Goal: Information Seeking & Learning: Learn about a topic

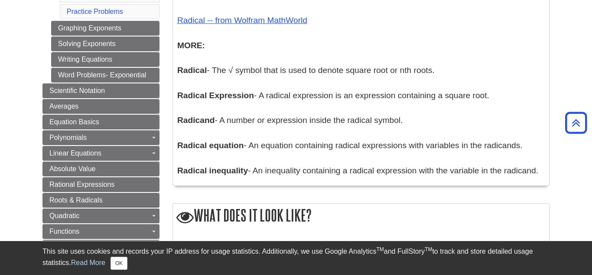
scroll to position [532, 0]
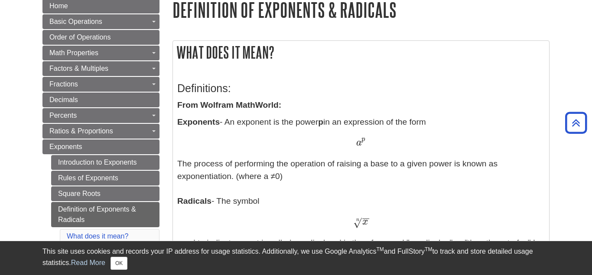
scroll to position [110, 0]
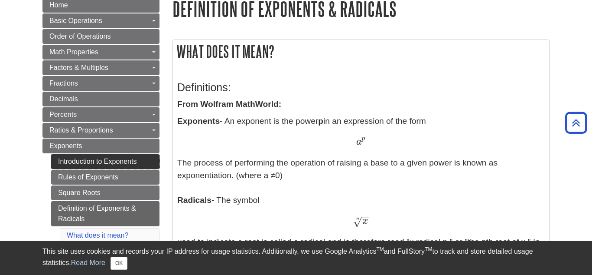
click at [144, 159] on link "Introduction to Exponents" at bounding box center [105, 161] width 108 height 15
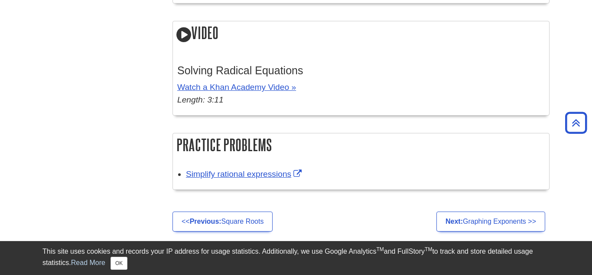
scroll to position [2018, 0]
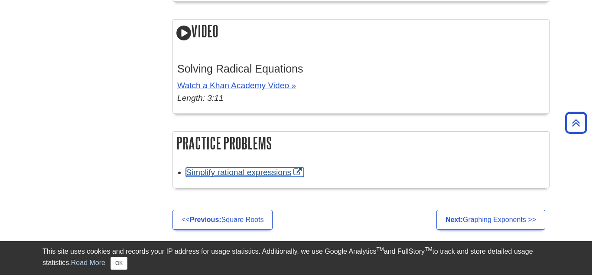
click at [231, 177] on link "Simplify rational expressions" at bounding box center [245, 171] width 118 height 9
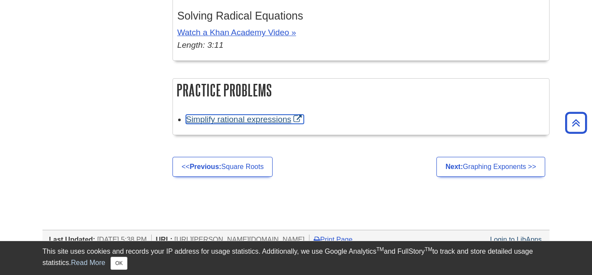
scroll to position [2068, 0]
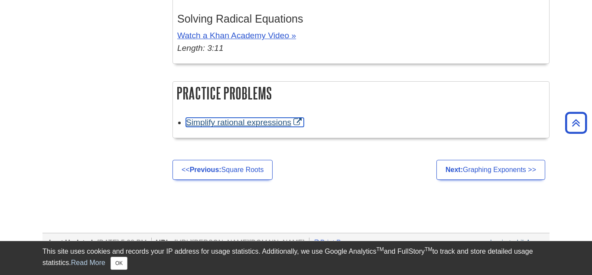
click at [223, 127] on link "Simplify rational expressions" at bounding box center [245, 122] width 118 height 9
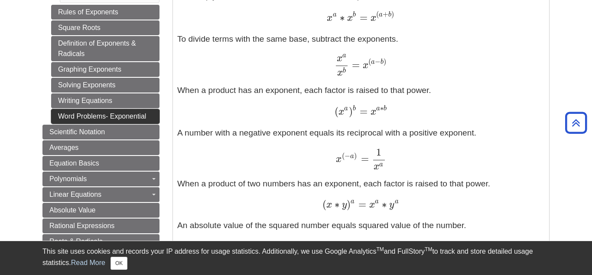
scroll to position [394, 0]
